Goal: Task Accomplishment & Management: Use online tool/utility

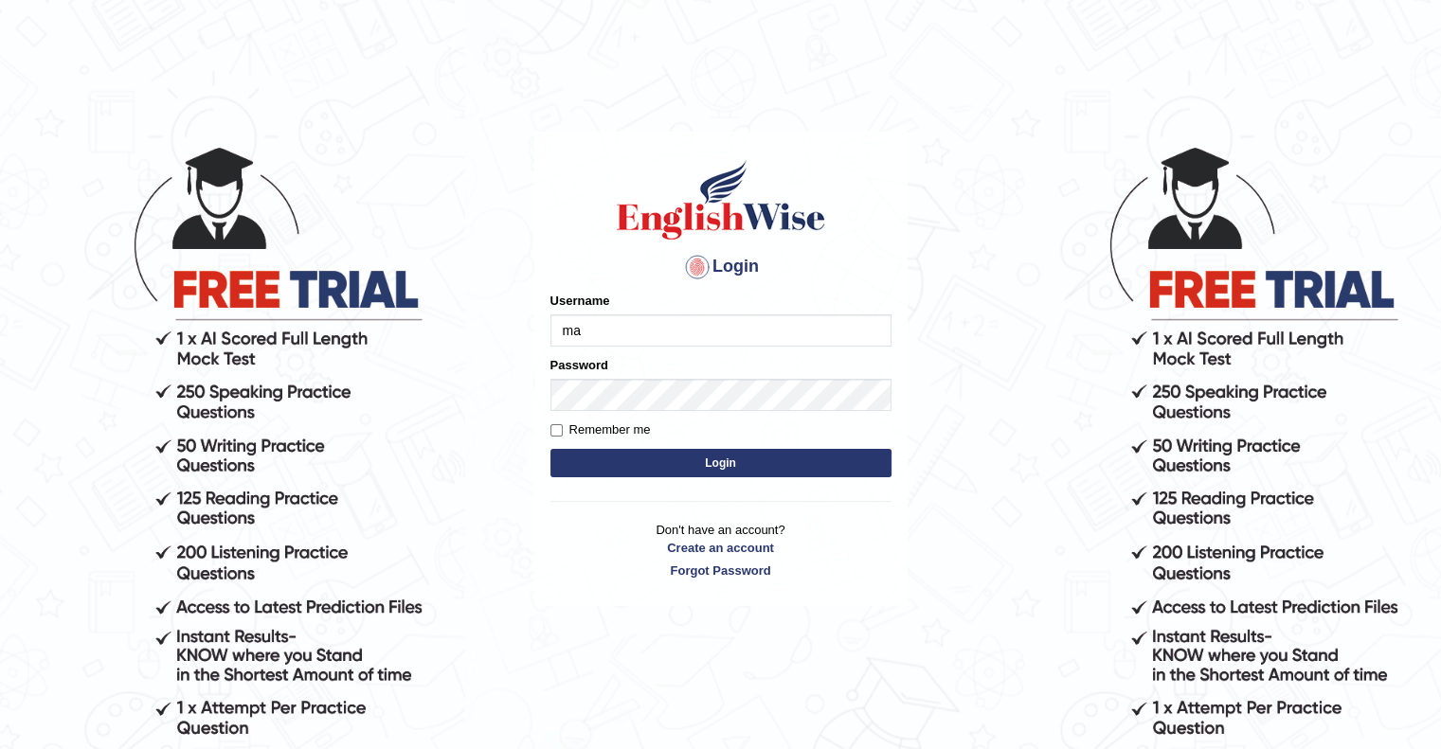
type input "m"
type input "Mannkang"
click at [595, 427] on label "Remember me" at bounding box center [600, 430] width 100 height 19
click at [563, 427] on input "Remember me" at bounding box center [556, 430] width 12 height 12
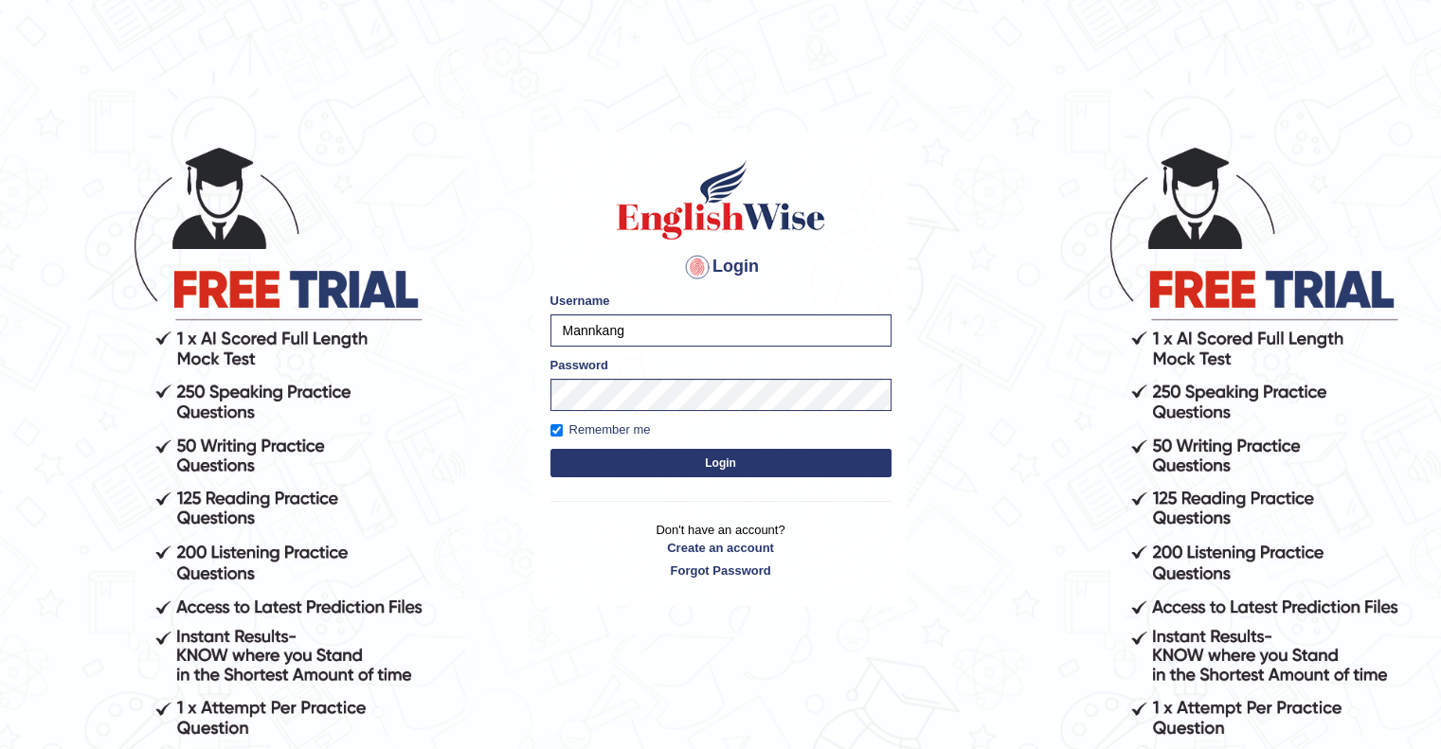
click at [595, 427] on label "Remember me" at bounding box center [600, 430] width 100 height 19
click at [563, 427] on input "Remember me" at bounding box center [556, 430] width 12 height 12
checkbox input "false"
click at [667, 465] on button "Login" at bounding box center [720, 463] width 341 height 28
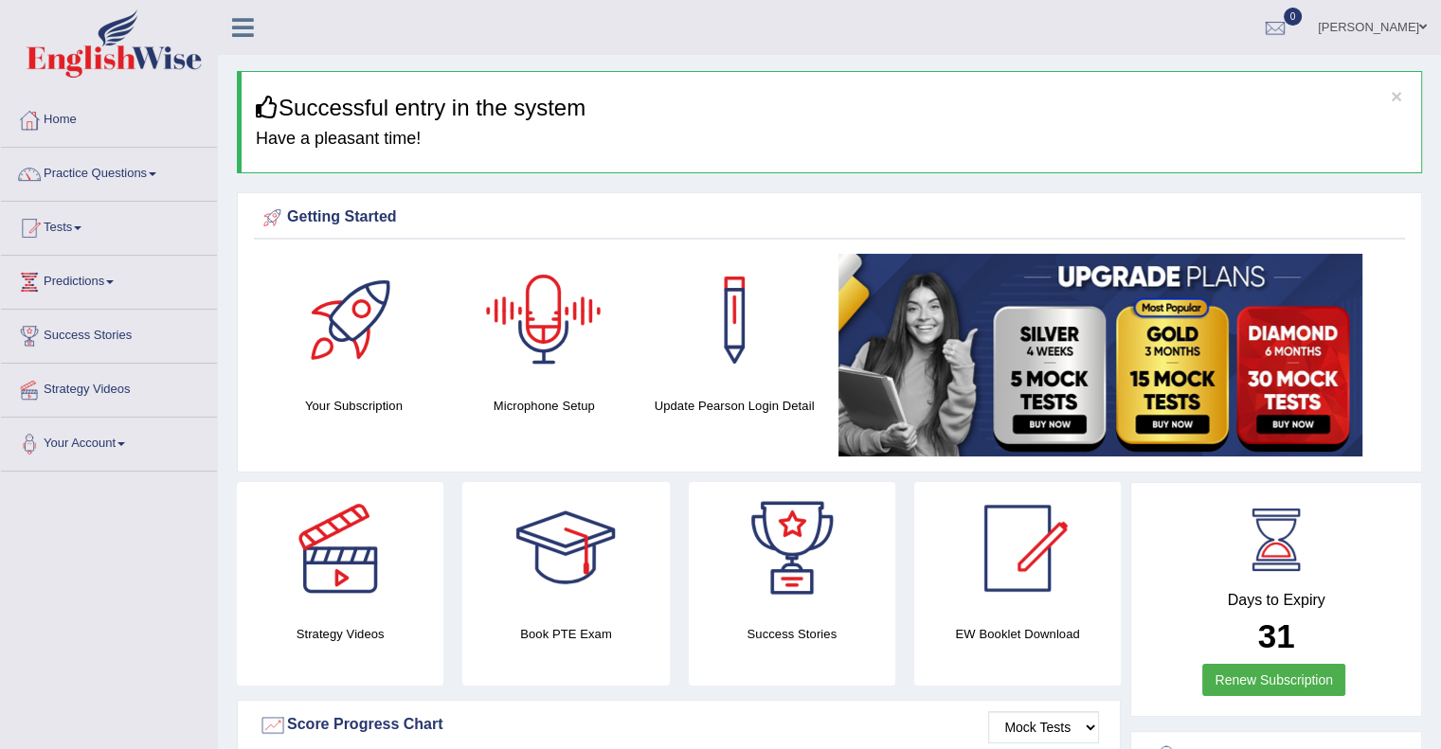
click at [542, 354] on div at bounding box center [544, 320] width 133 height 133
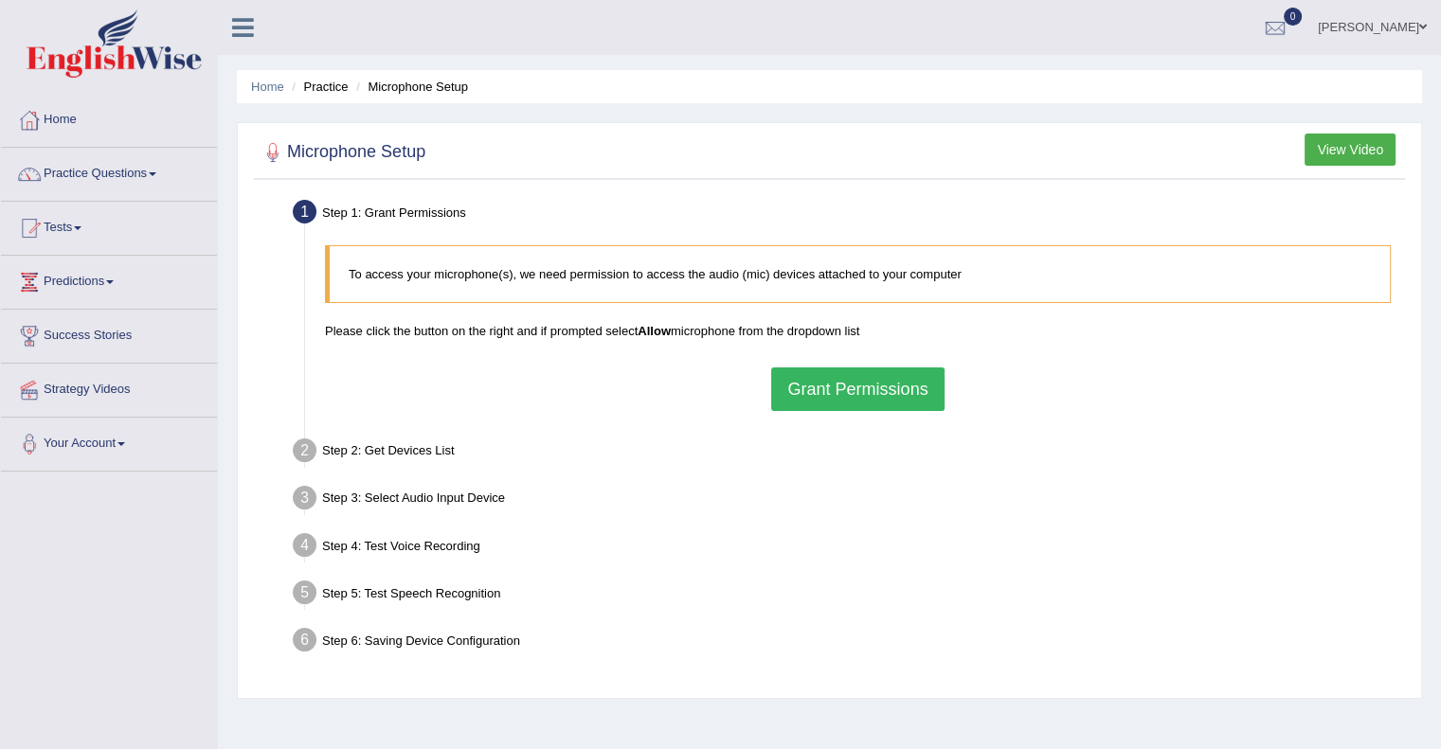
click at [848, 388] on button "Grant Permissions" at bounding box center [857, 390] width 172 height 44
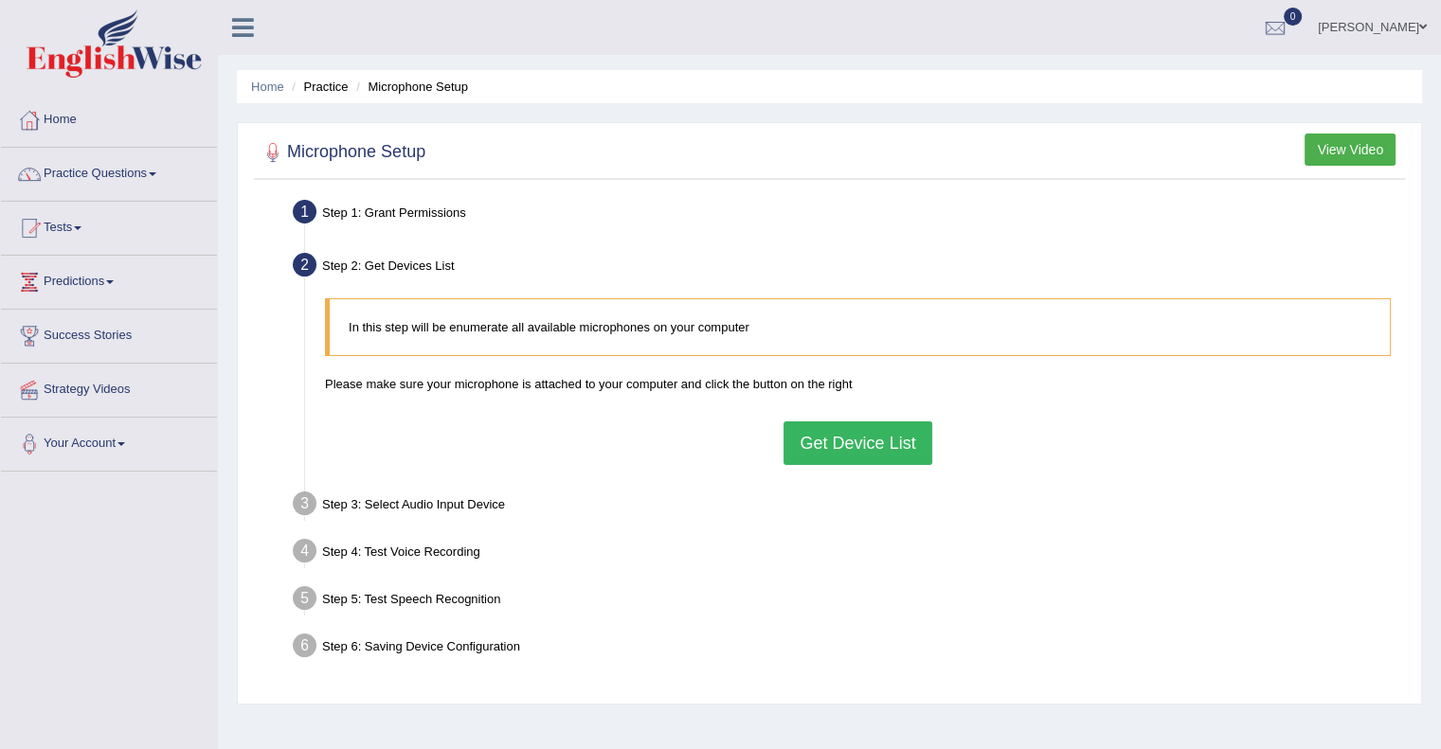
click at [832, 443] on button "Get Device List" at bounding box center [858, 444] width 148 height 44
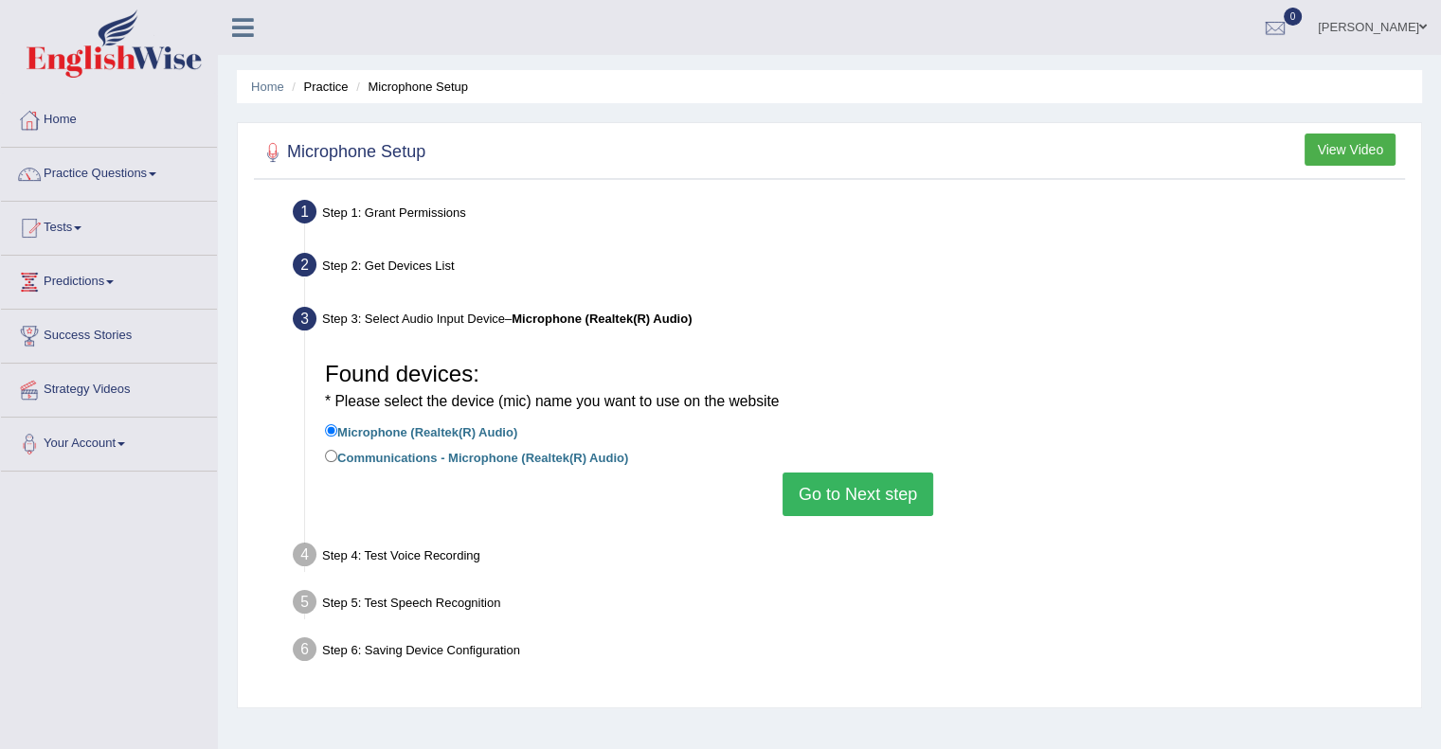
click at [859, 509] on button "Go to Next step" at bounding box center [858, 495] width 151 height 44
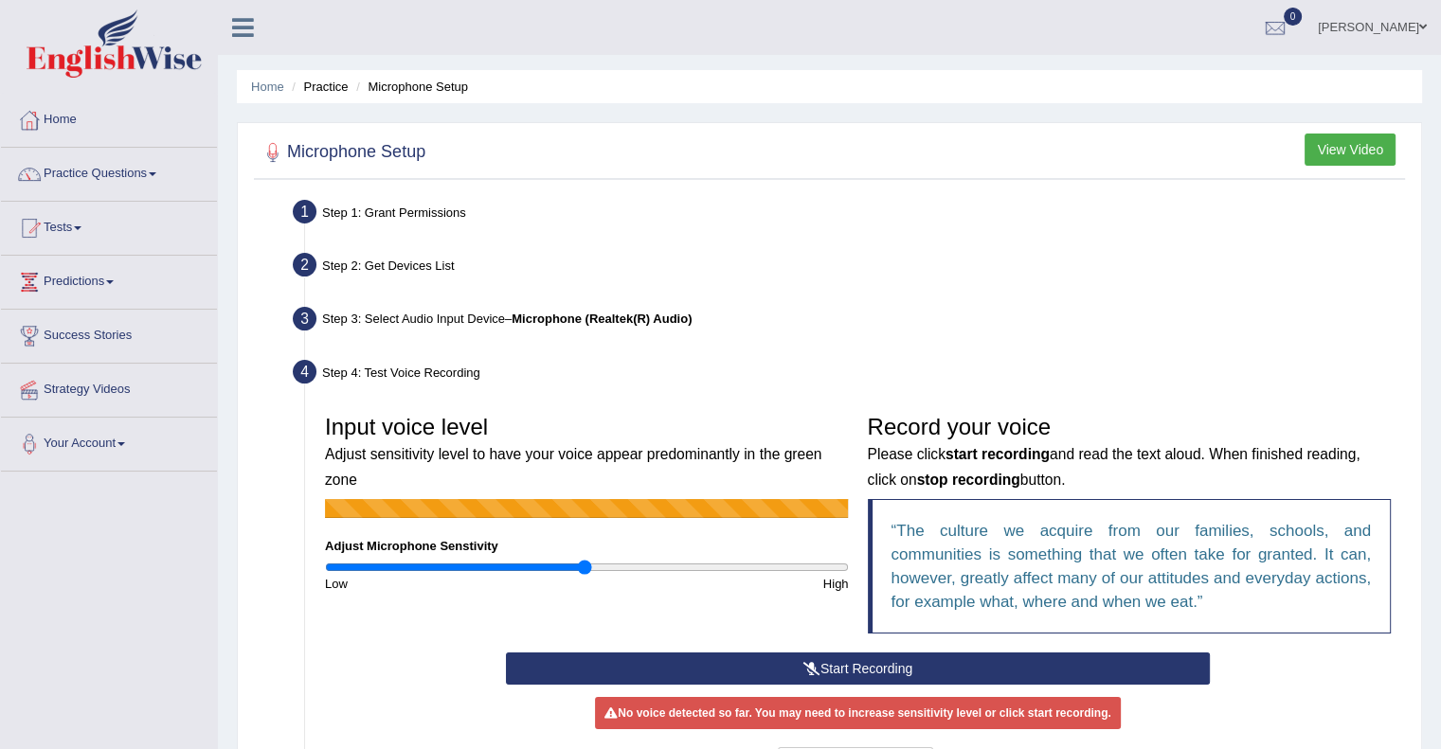
scroll to position [110, 0]
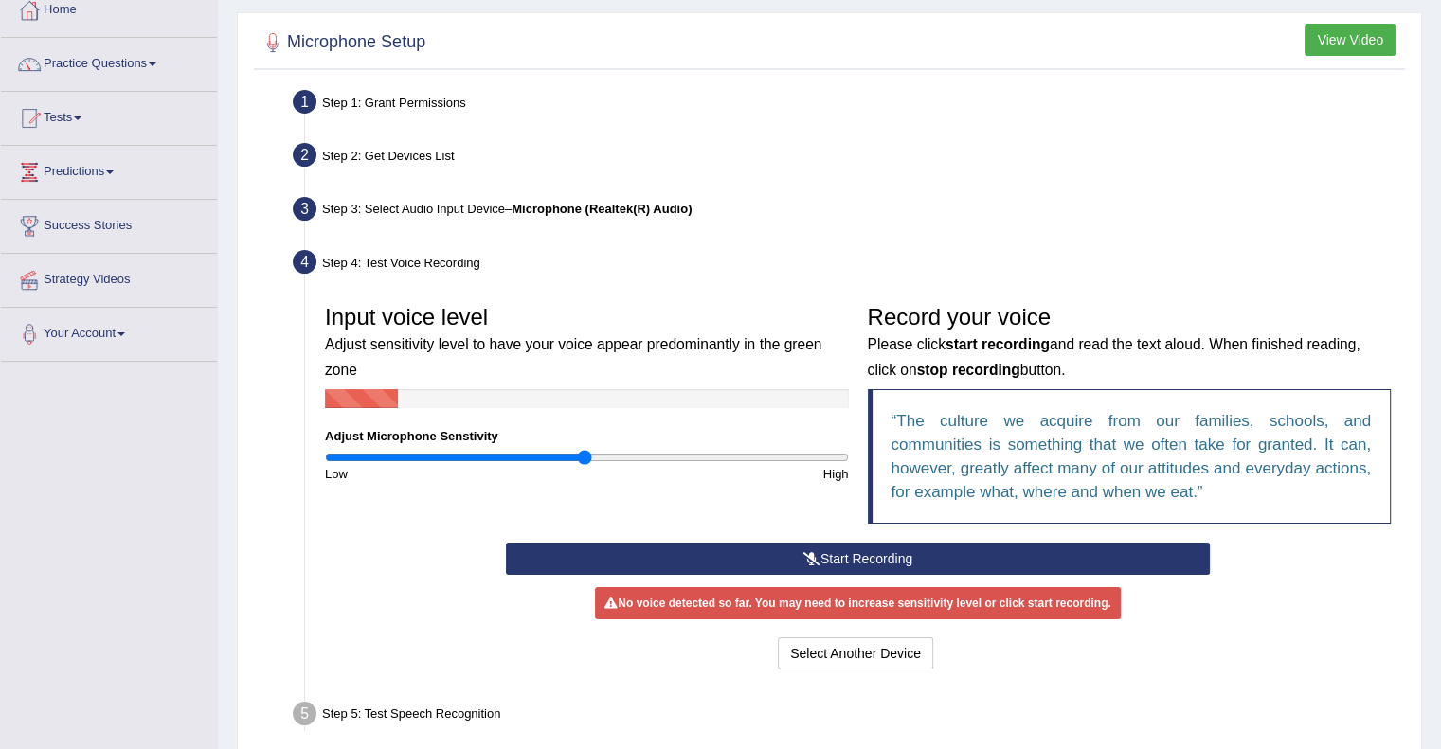
click at [834, 563] on button "Start Recording" at bounding box center [858, 559] width 704 height 32
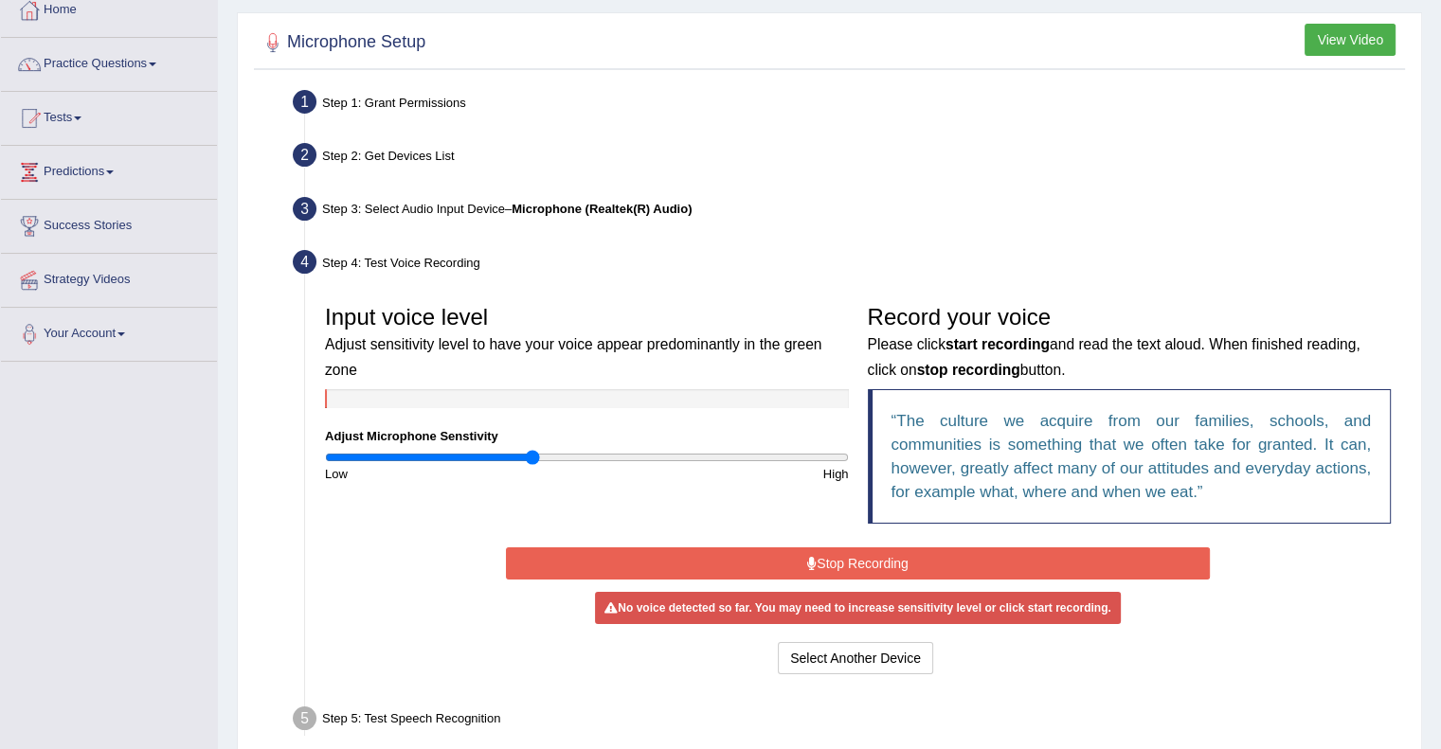
drag, startPoint x: 579, startPoint y: 456, endPoint x: 533, endPoint y: 459, distance: 45.6
type input "0.8"
click at [533, 459] on input "range" at bounding box center [587, 457] width 524 height 15
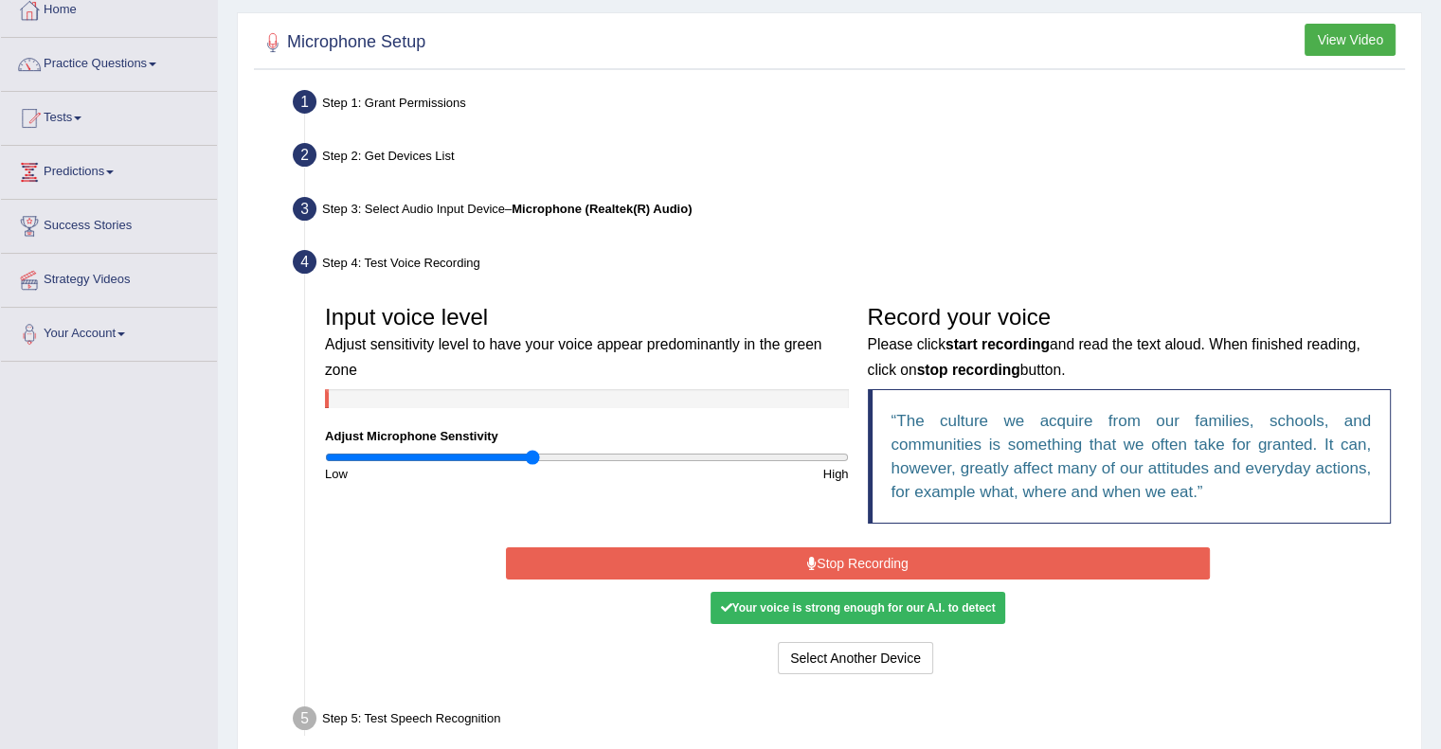
click at [810, 564] on icon at bounding box center [811, 563] width 9 height 13
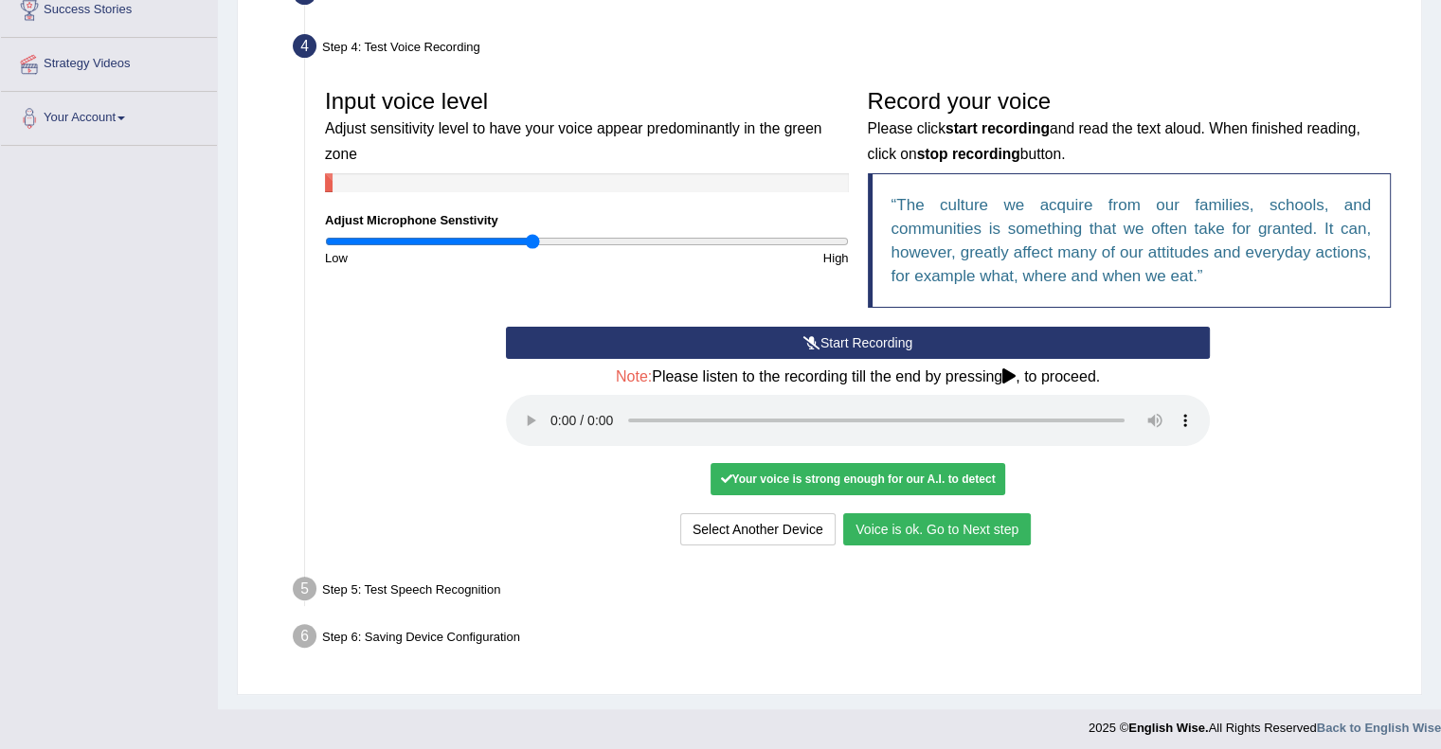
scroll to position [333, 0]
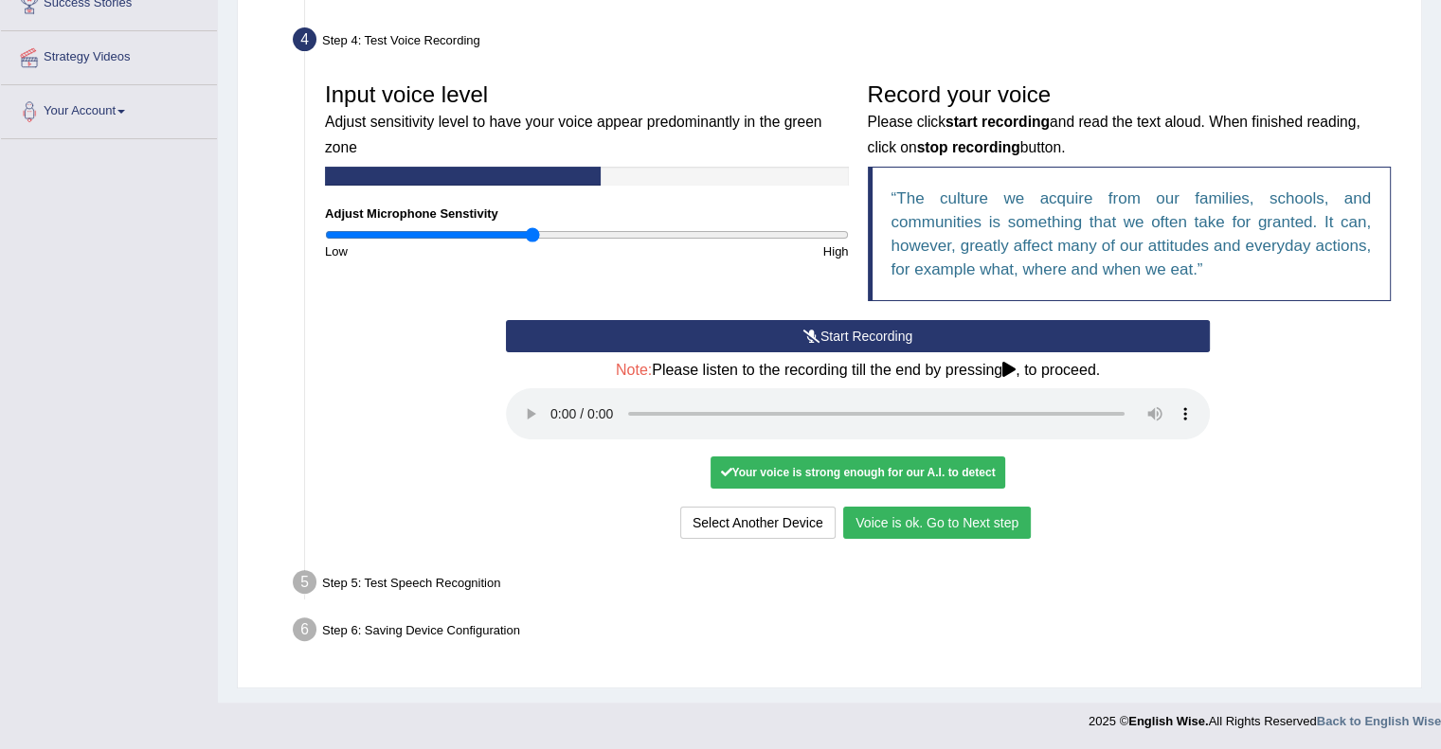
click at [955, 527] on button "Voice is ok. Go to Next step" at bounding box center [937, 523] width 188 height 32
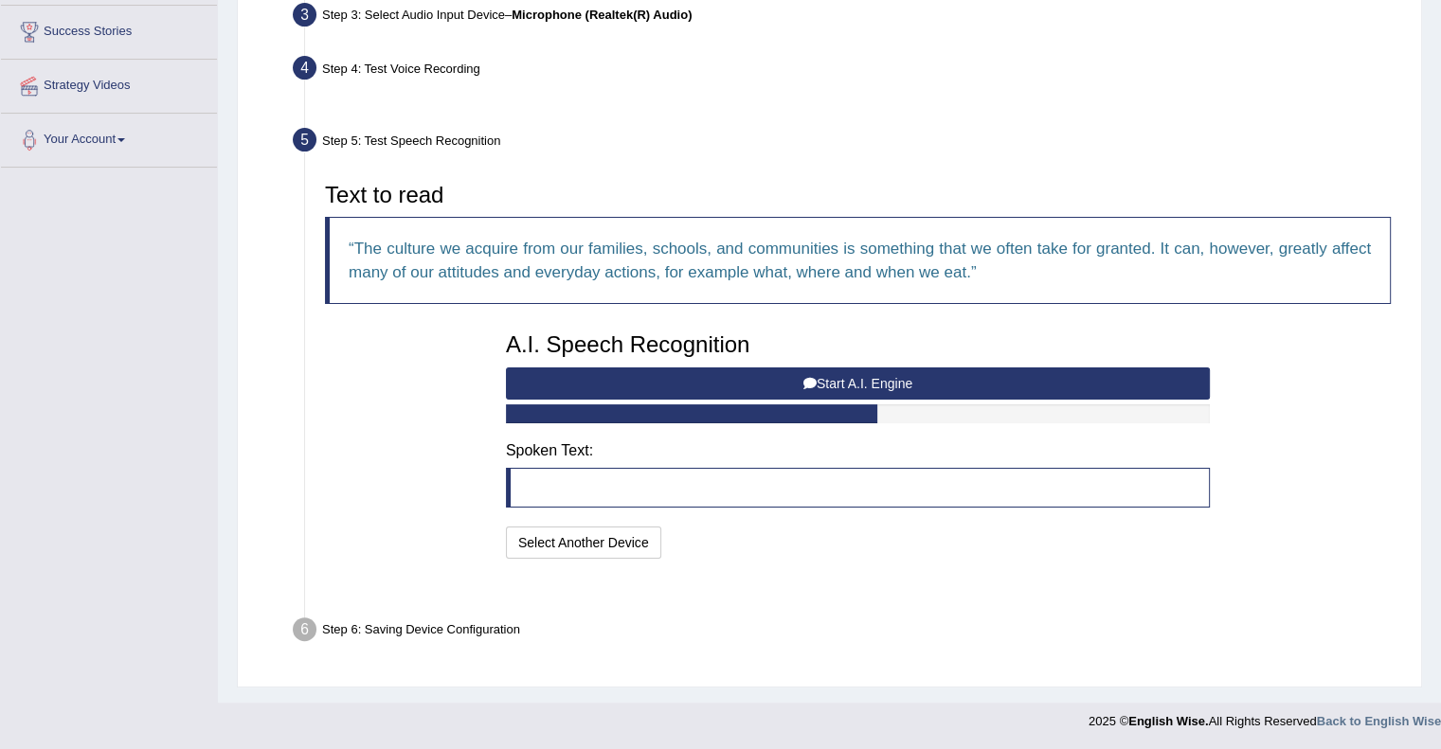
scroll to position [258, 0]
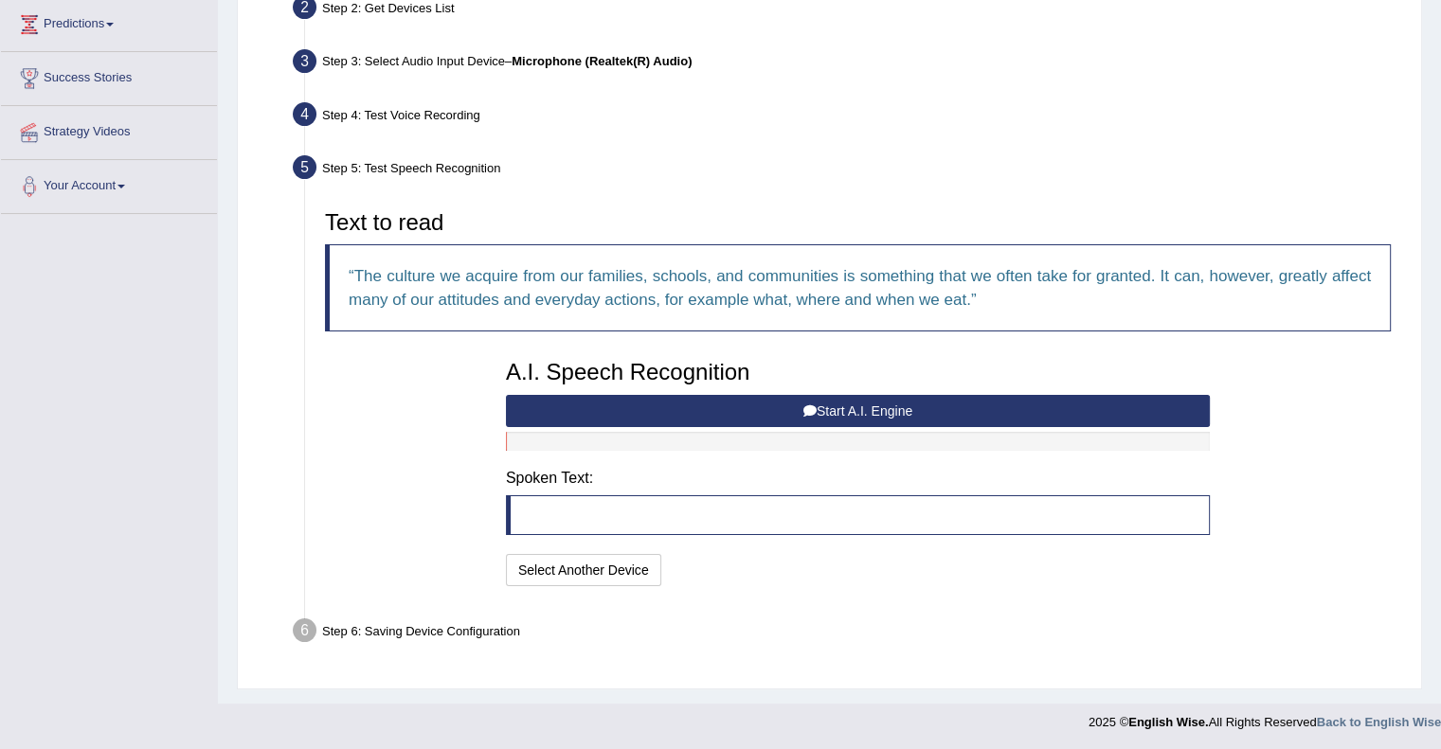
click at [815, 401] on button "Start A.I. Engine" at bounding box center [858, 411] width 704 height 32
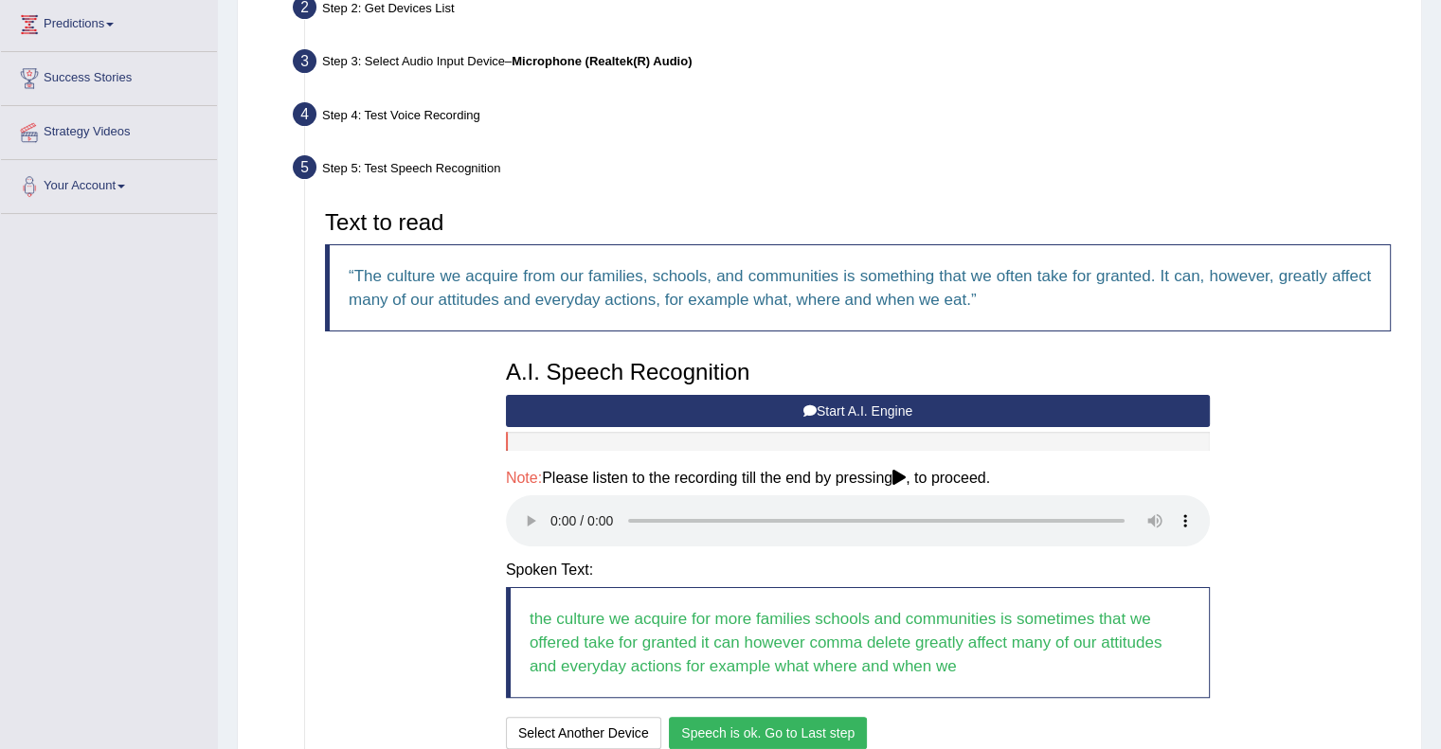
click at [826, 730] on button "Speech is ok. Go to Last step" at bounding box center [768, 733] width 198 height 32
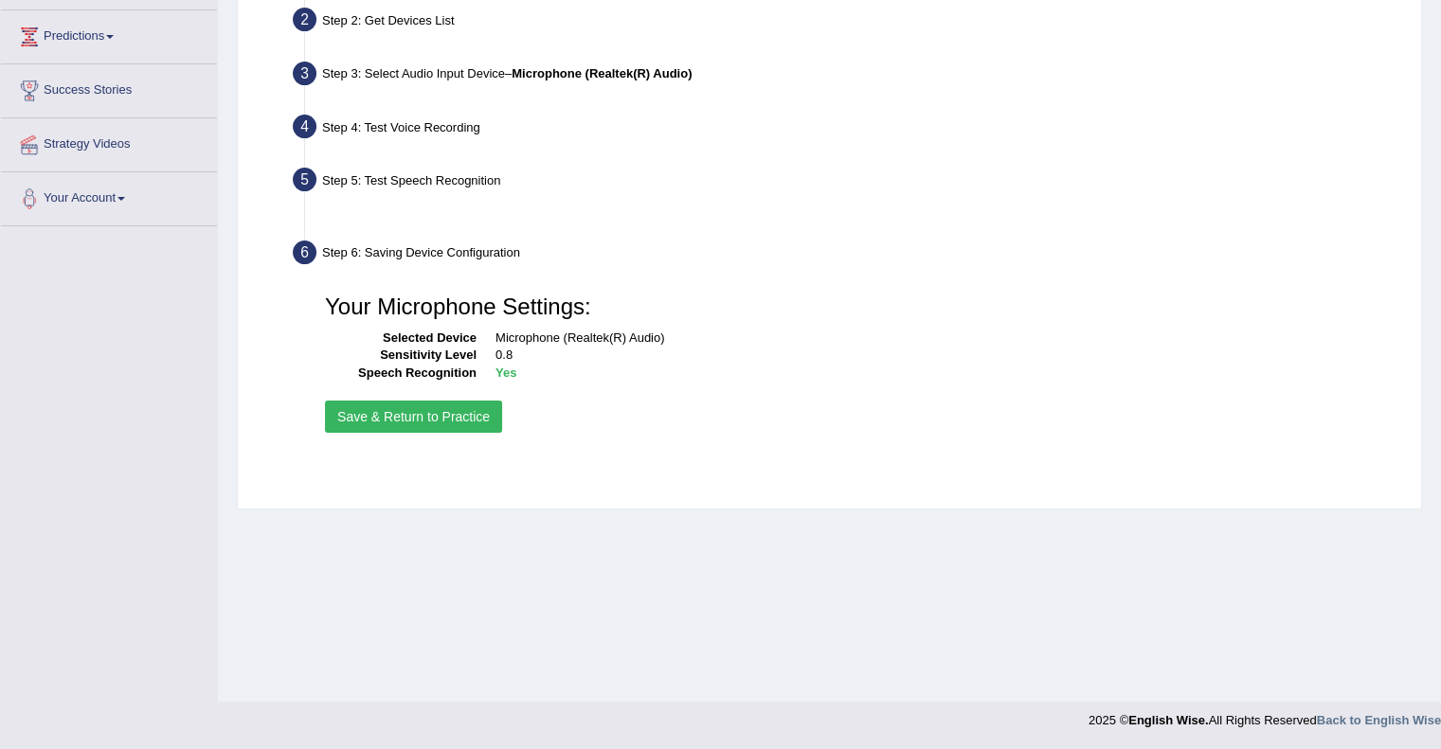
scroll to position [245, 0]
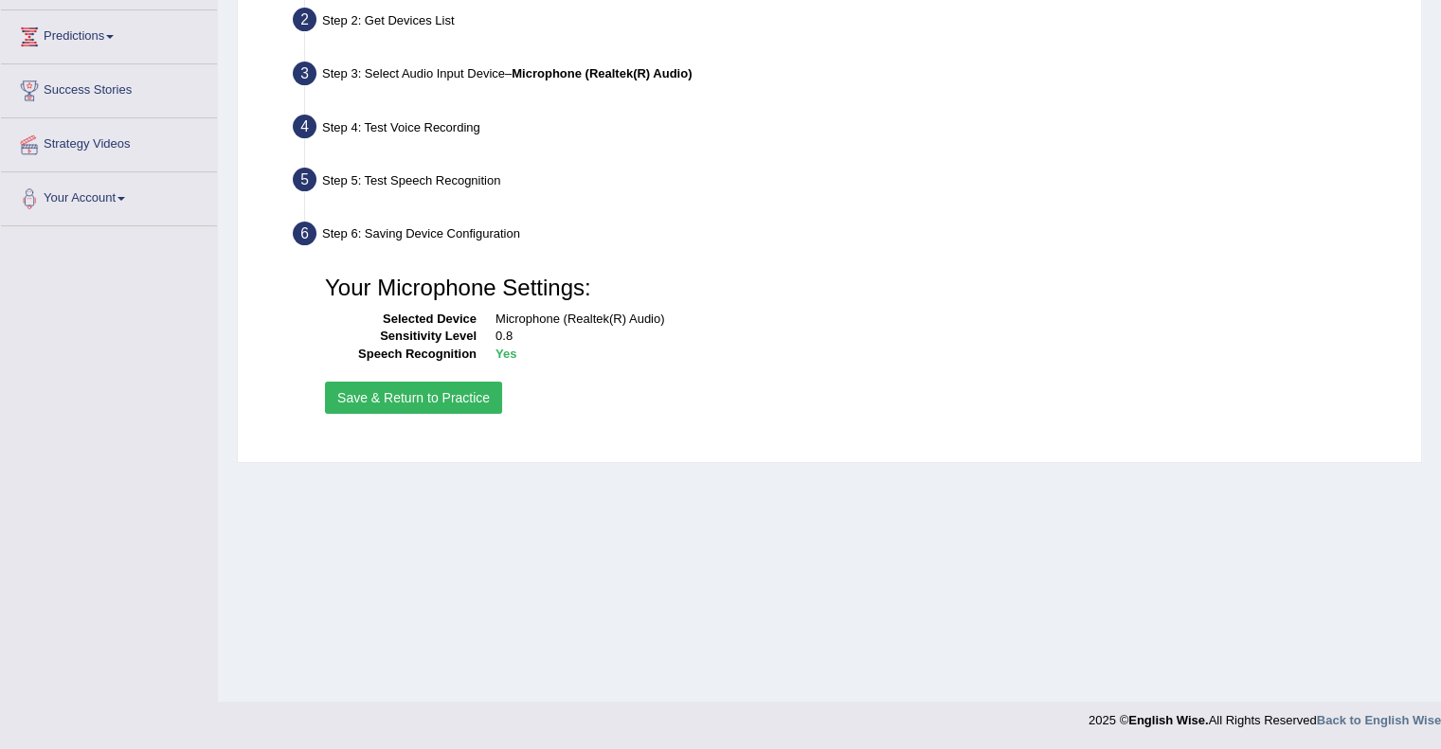
click at [394, 403] on button "Save & Return to Practice" at bounding box center [413, 398] width 177 height 32
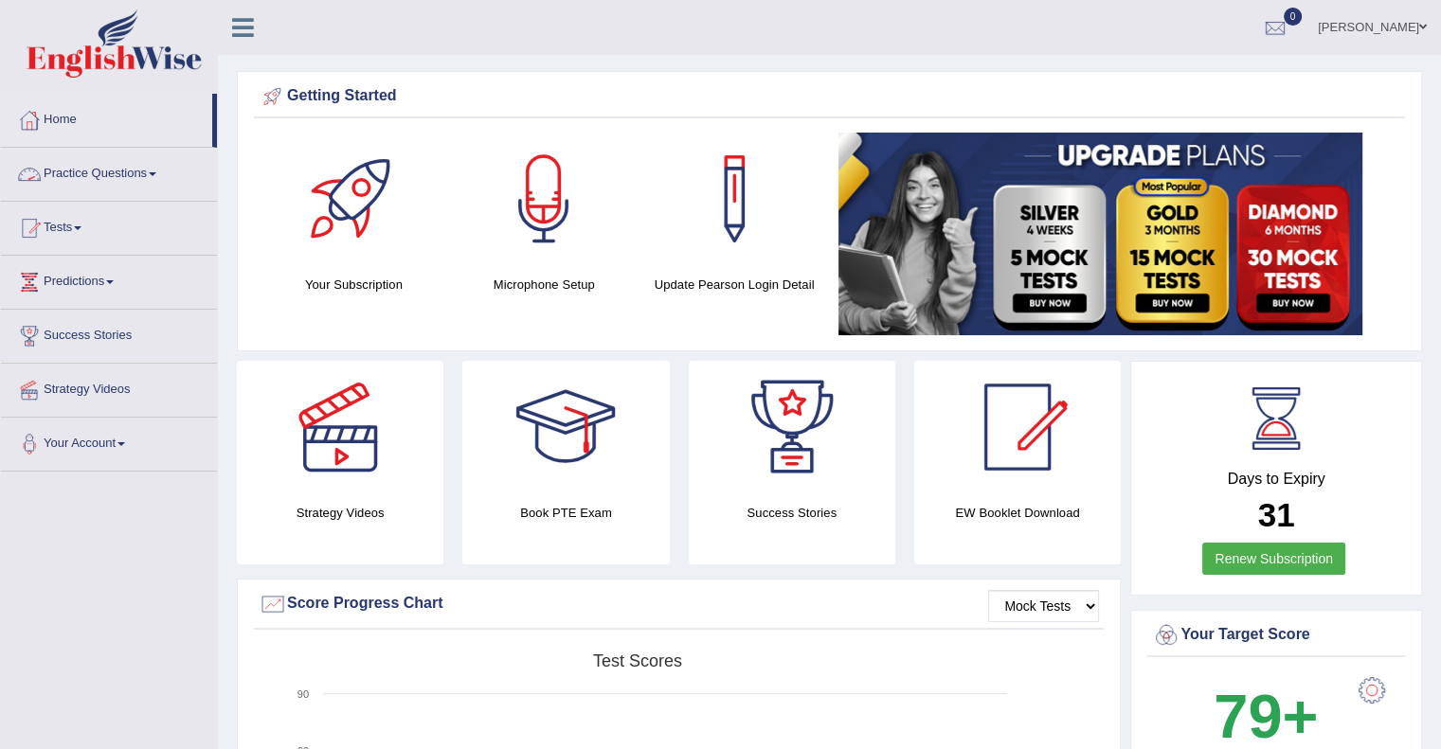
drag, startPoint x: 0, startPoint y: 0, endPoint x: 68, endPoint y: 185, distance: 196.9
click at [68, 185] on link "Practice Questions" at bounding box center [109, 171] width 216 height 47
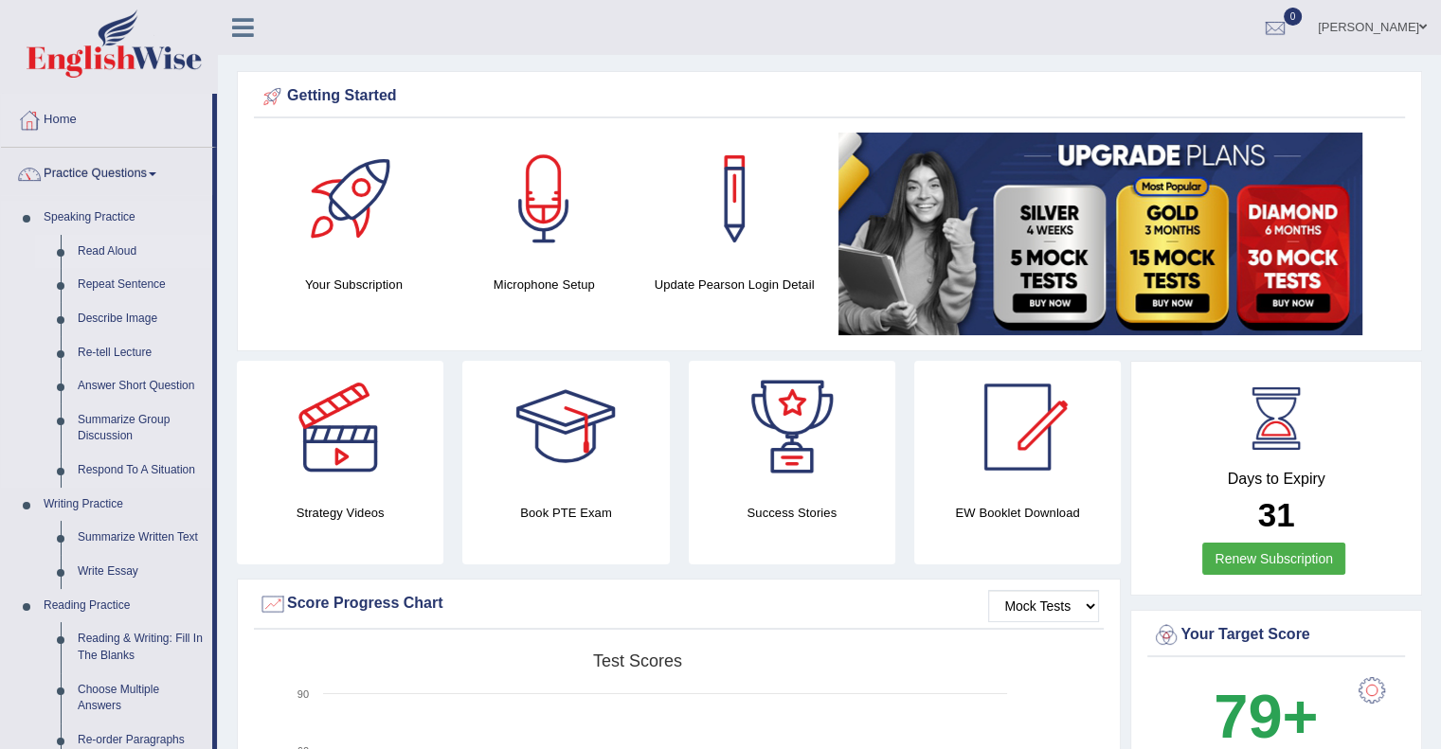
click at [105, 256] on link "Read Aloud" at bounding box center [140, 252] width 143 height 34
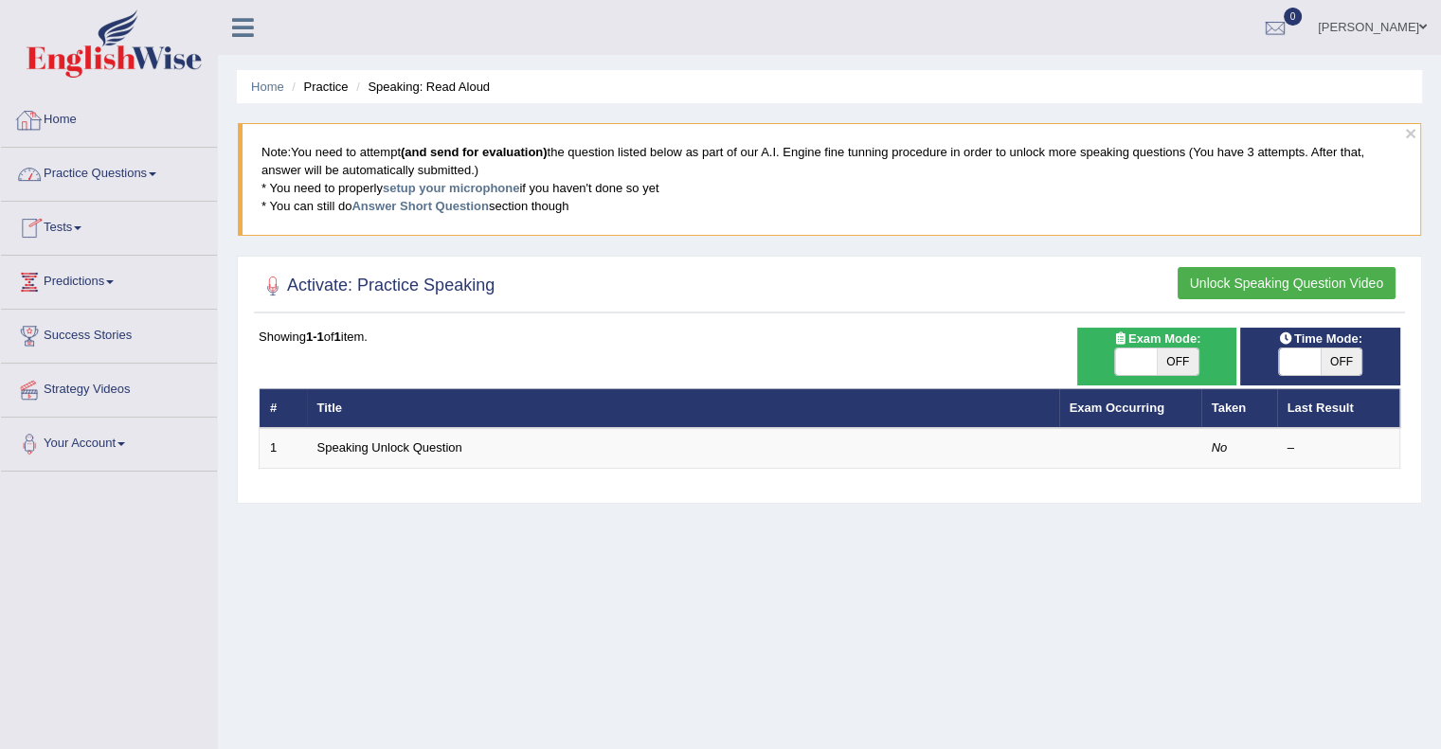
click at [57, 119] on link "Home" at bounding box center [109, 117] width 216 height 47
